Goal: Register for event/course

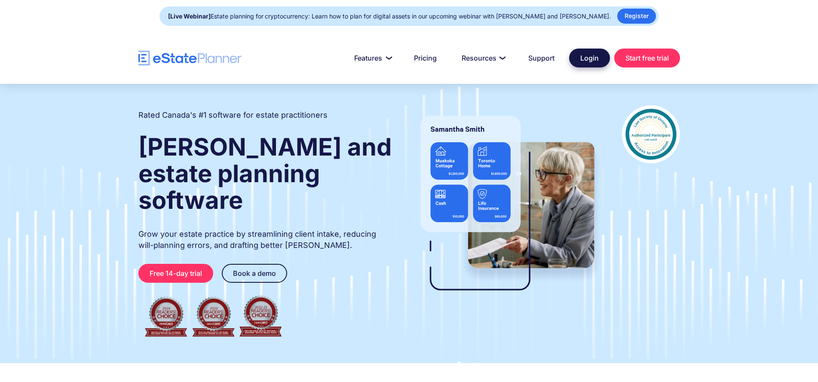
click at [586, 58] on link "Login" at bounding box center [589, 58] width 41 height 19
click at [626, 16] on link "Register" at bounding box center [636, 16] width 39 height 15
